Goal: Information Seeking & Learning: Check status

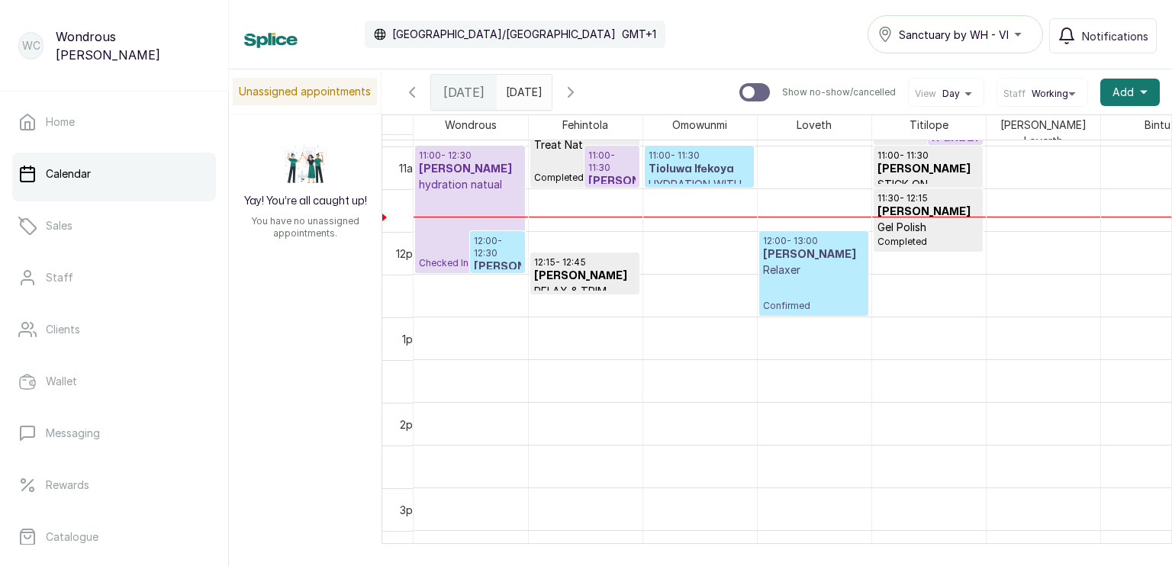
scroll to position [935, 0]
click at [497, 259] on h3 "[PERSON_NAME]" at bounding box center [497, 266] width 47 height 15
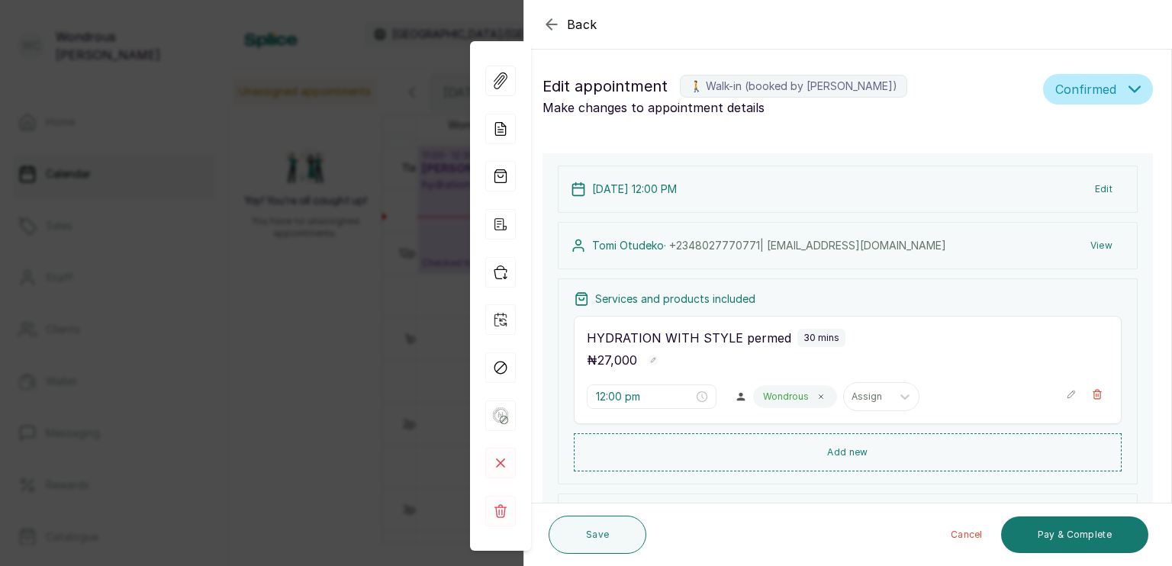
click at [1086, 243] on button "View" at bounding box center [1101, 245] width 47 height 27
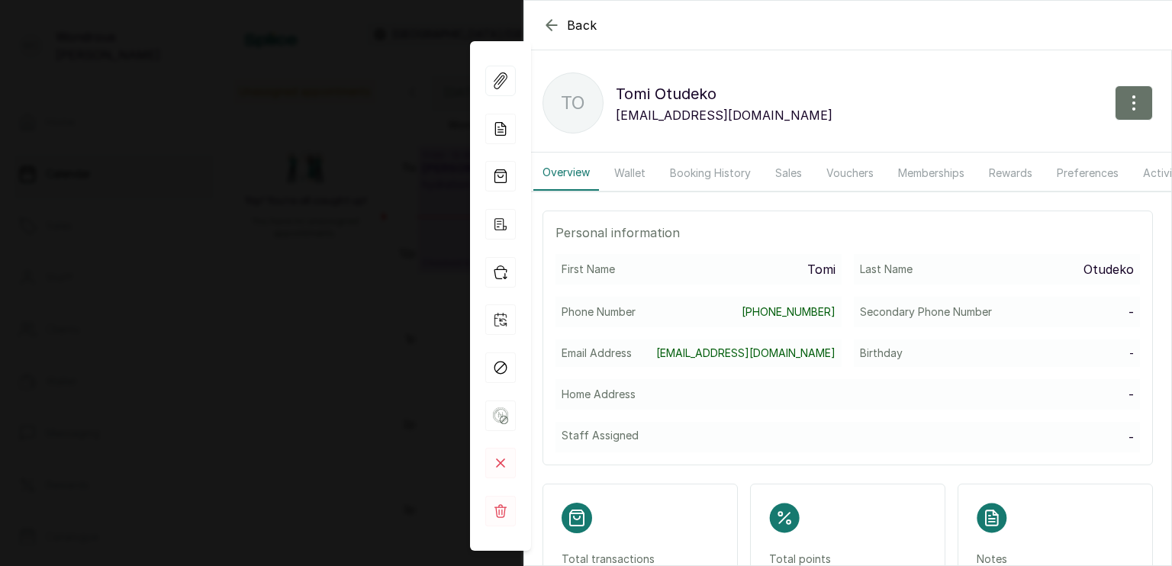
click at [710, 178] on button "Booking History" at bounding box center [710, 173] width 99 height 35
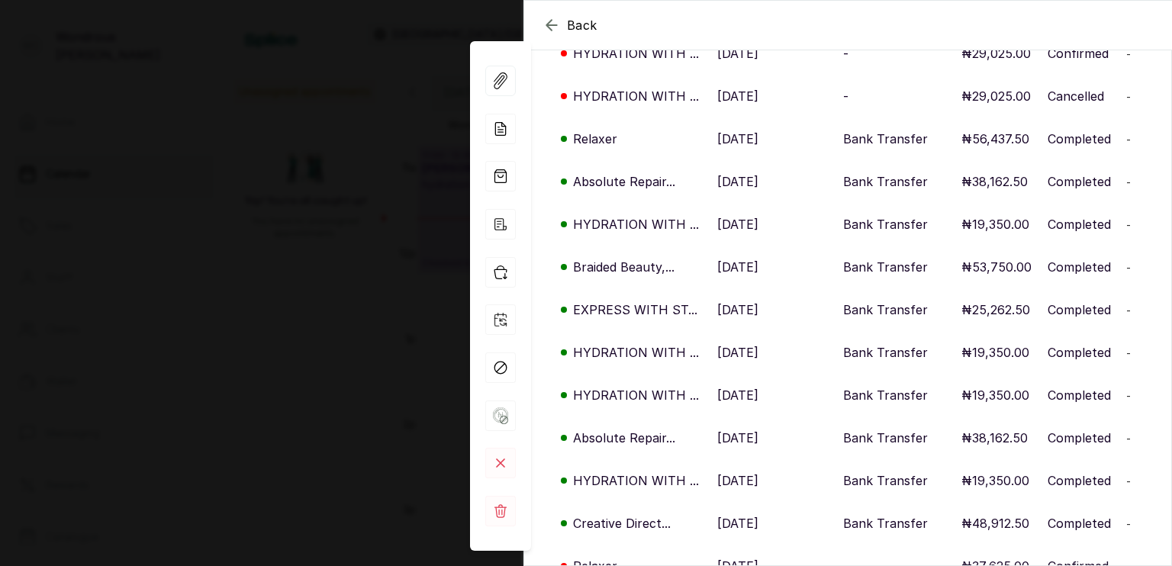
scroll to position [227, 0]
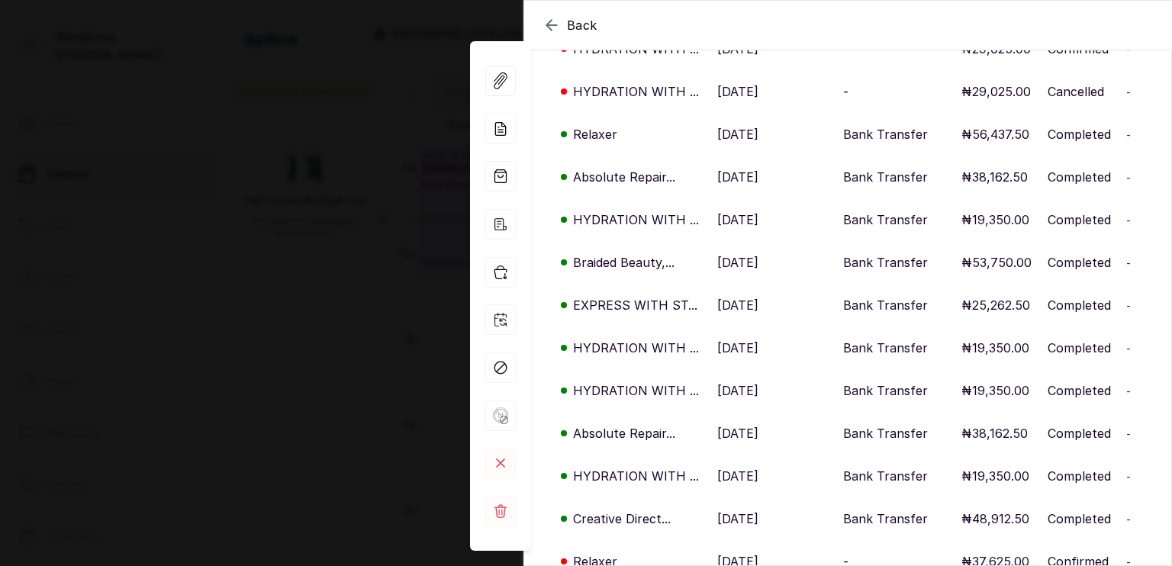
click at [337, 137] on div "Back [PERSON_NAME] TO [PERSON_NAME] [EMAIL_ADDRESS][DOMAIN_NAME] Overview Walle…" at bounding box center [586, 283] width 1172 height 566
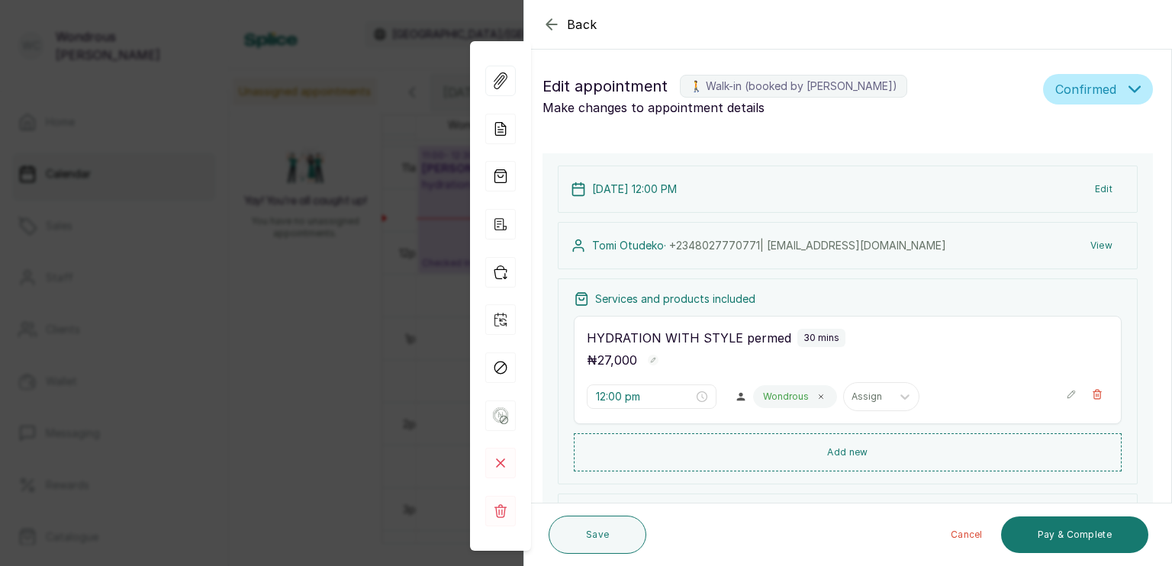
click at [337, 137] on div "Back Appointment Details Edit appointment 🚶 Walk-in (booked by [PERSON_NAME]) M…" at bounding box center [586, 283] width 1172 height 566
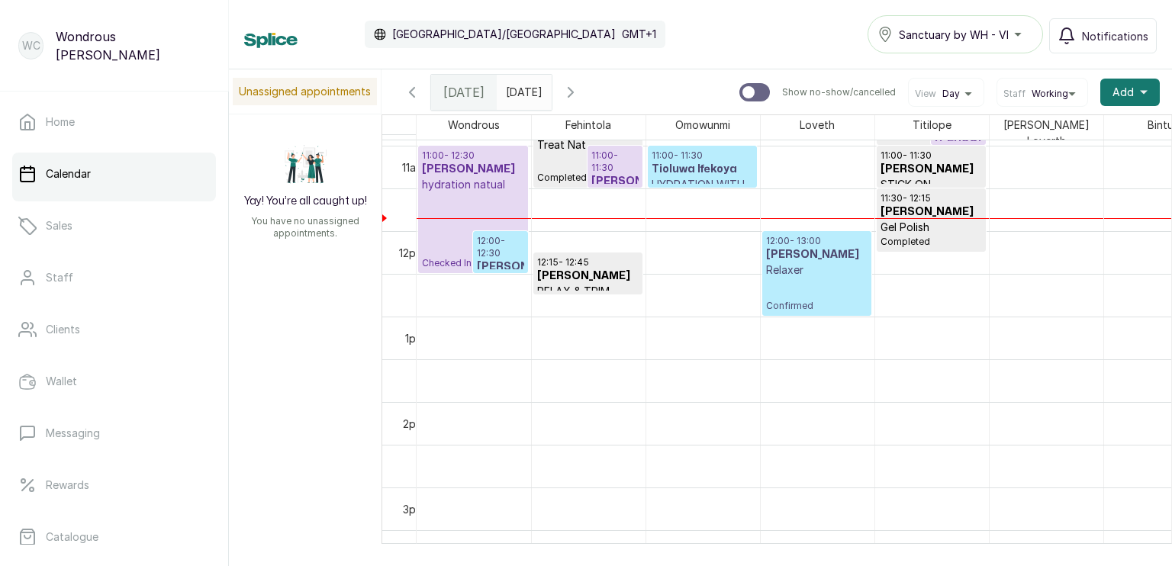
click at [337, 137] on div "Yay! You’re all caught up! You have no unassigned appointments." at bounding box center [305, 190] width 153 height 153
click at [494, 246] on p "12:00 - 12:30" at bounding box center [500, 247] width 47 height 24
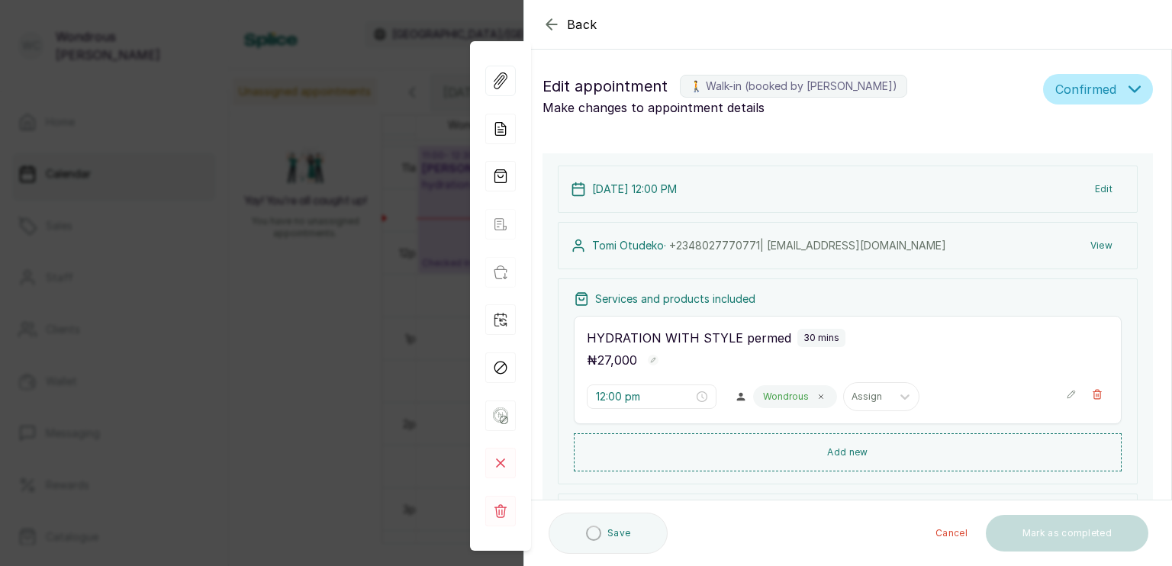
click at [1081, 244] on button "View" at bounding box center [1101, 245] width 47 height 27
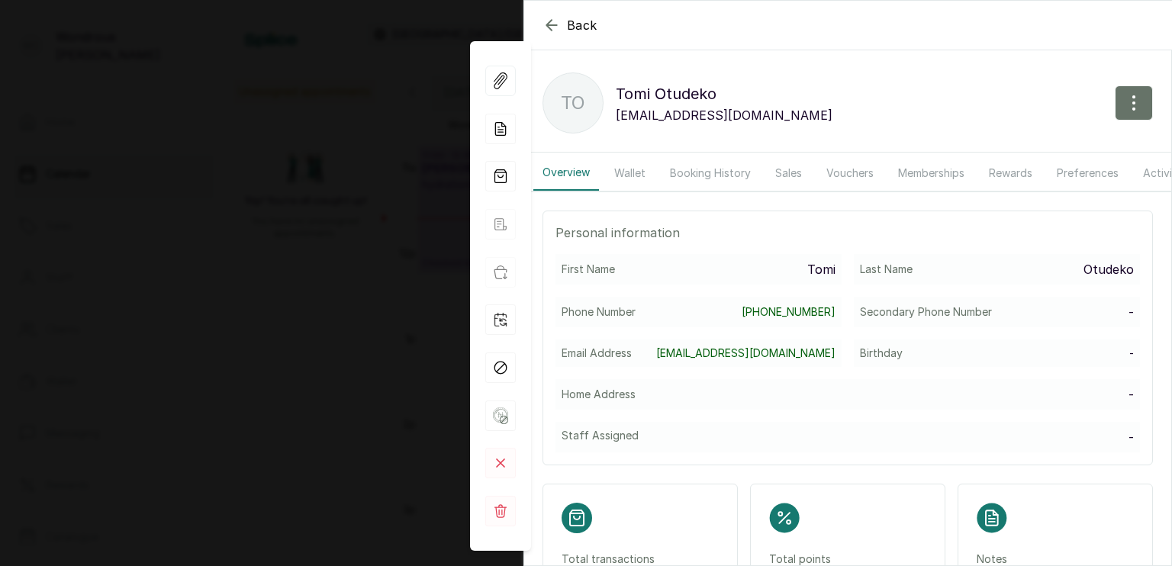
click at [726, 182] on button "Booking History" at bounding box center [710, 173] width 99 height 35
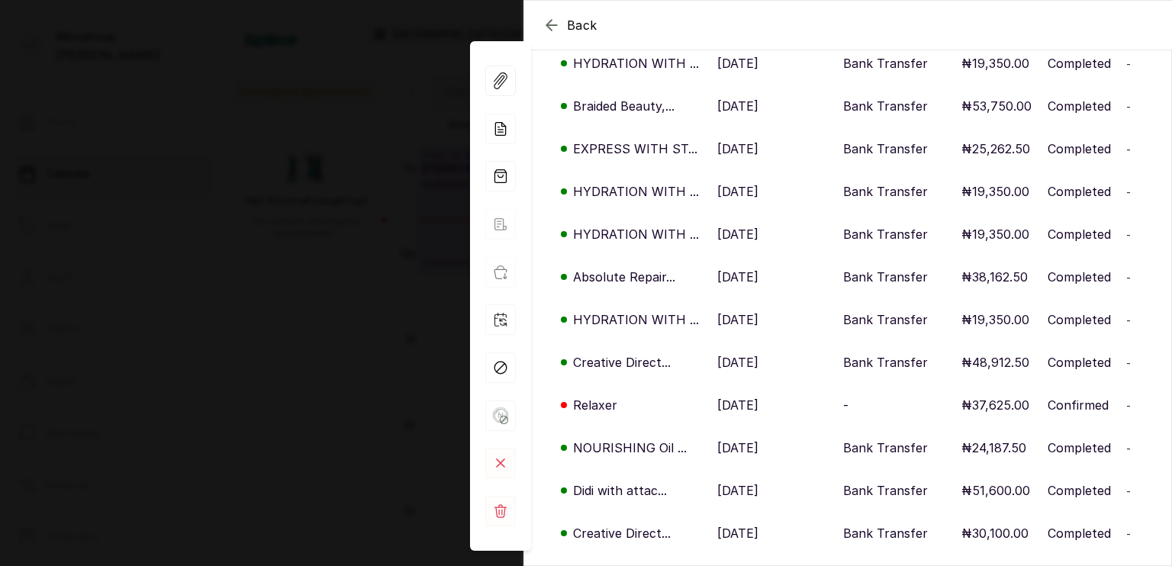
scroll to position [380, 0]
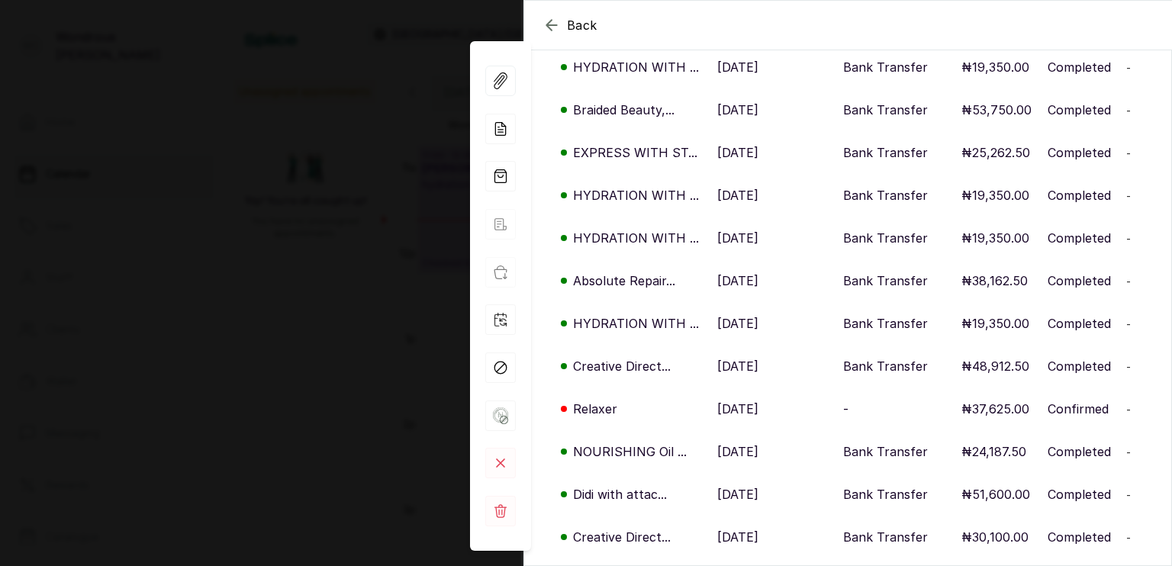
click at [261, 344] on div "Back [PERSON_NAME] TO [PERSON_NAME] [EMAIL_ADDRESS][DOMAIN_NAME] Overview Walle…" at bounding box center [586, 283] width 1172 height 566
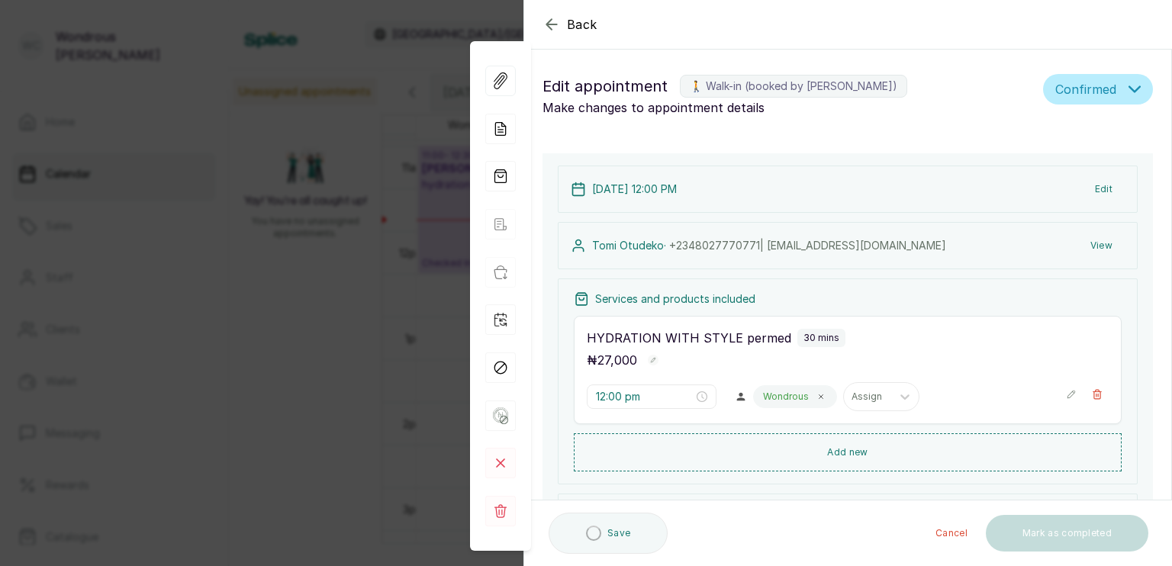
click at [261, 344] on div "Back Appointment Details Edit appointment 🚶 Walk-in (booked by [PERSON_NAME]) M…" at bounding box center [586, 283] width 1172 height 566
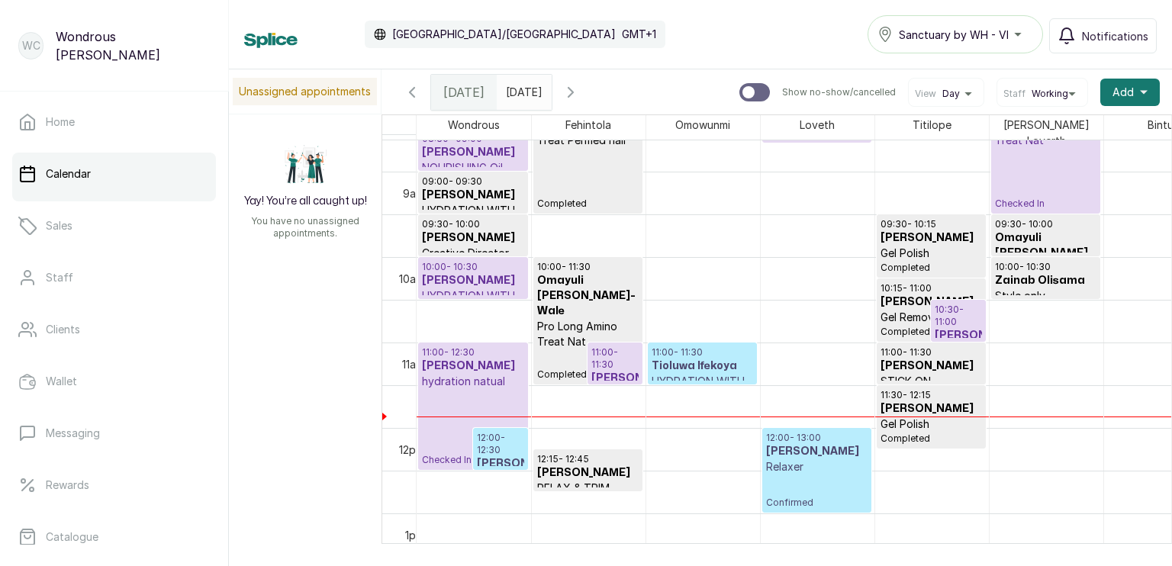
scroll to position [696, 0]
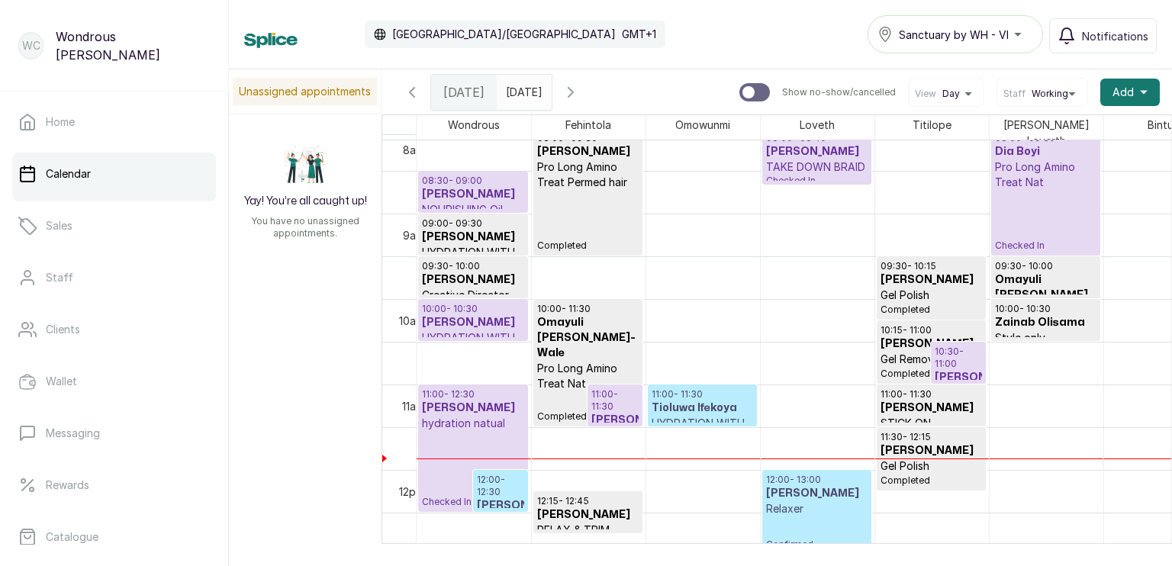
click at [482, 315] on h3 "[PERSON_NAME]" at bounding box center [473, 322] width 102 height 15
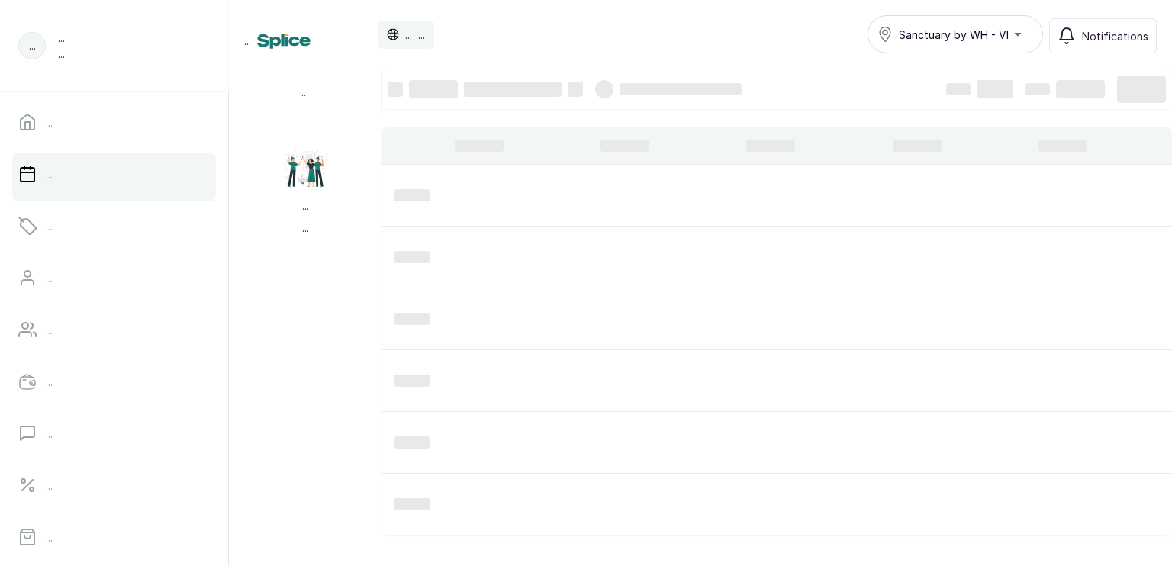
scroll to position [513, 0]
